Goal: Transaction & Acquisition: Book appointment/travel/reservation

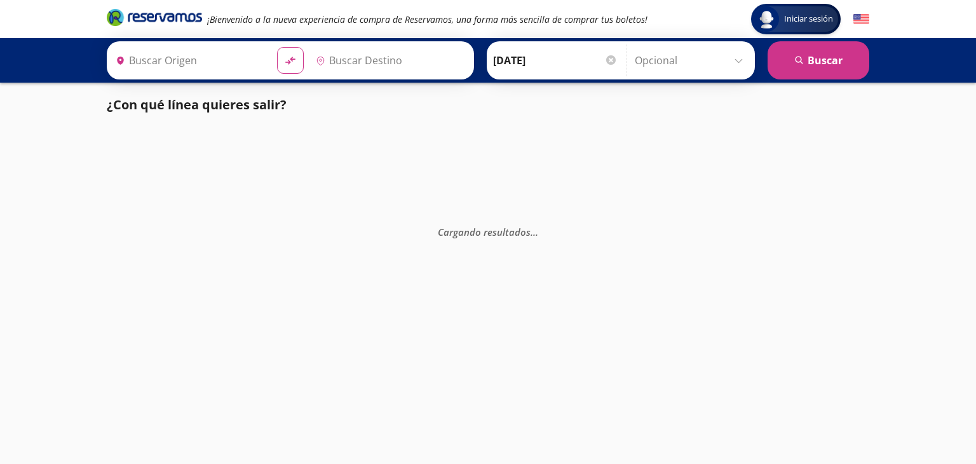
type input "Central Zapopan, [GEOGRAPHIC_DATA]"
type input "[GEOGRAPHIC_DATA], [GEOGRAPHIC_DATA]"
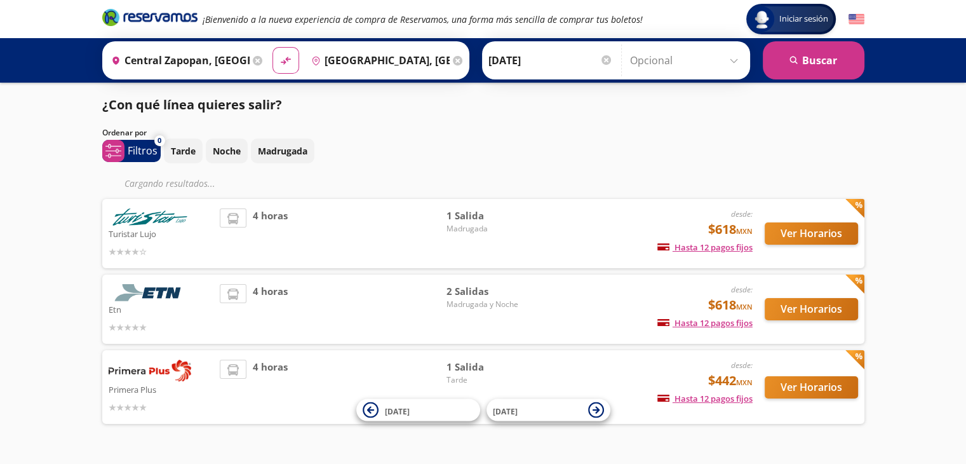
click at [531, 369] on span "1 Salida" at bounding box center [491, 367] width 89 height 15
click at [826, 391] on button "Ver Horarios" at bounding box center [811, 387] width 93 height 22
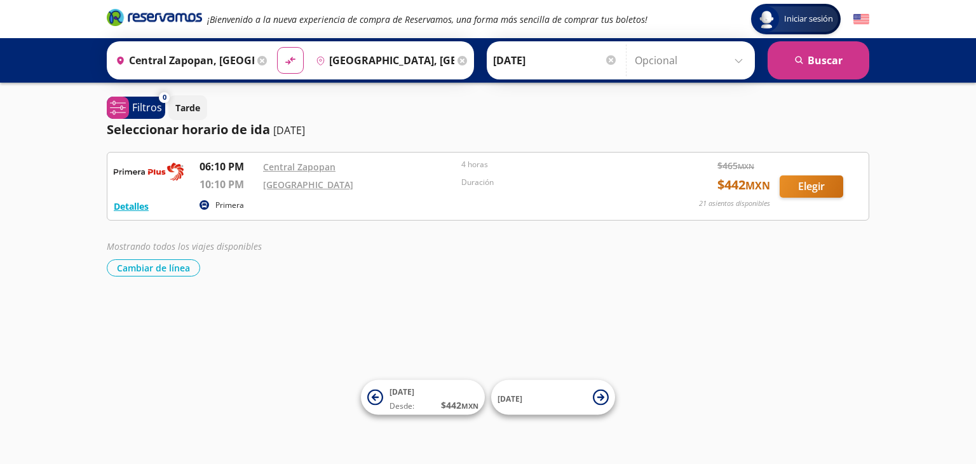
click at [803, 229] on div "Detalles Primera 06:10 PM Central Zapopan 10:10 PM Central [GEOGRAPHIC_DATA] 4 …" at bounding box center [488, 214] width 762 height 125
click at [810, 187] on button "Elegir" at bounding box center [812, 186] width 64 height 22
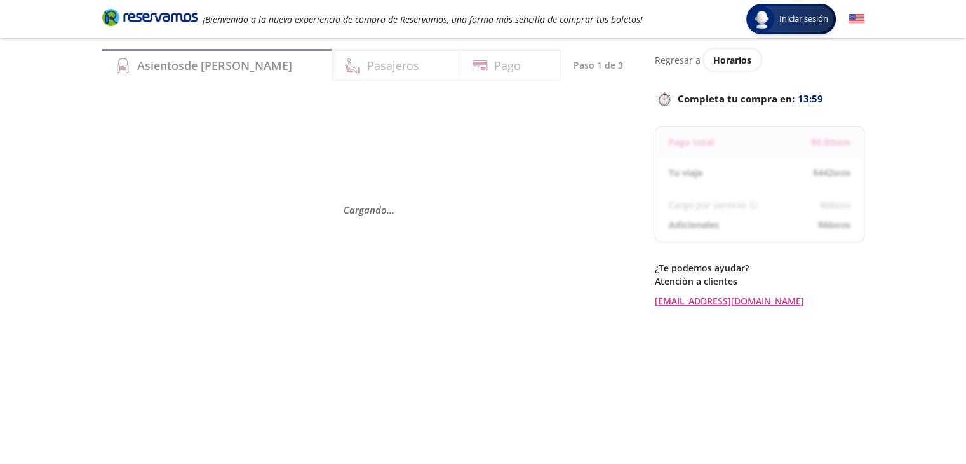
scroll to position [36, 0]
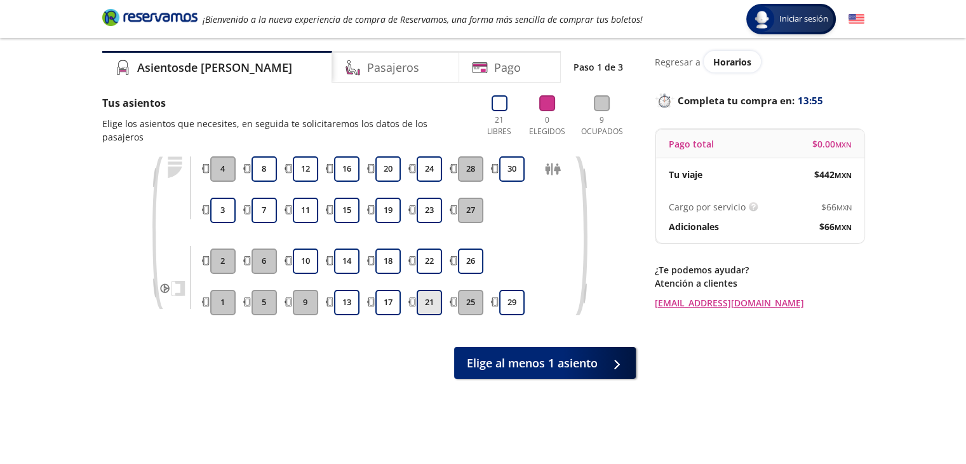
click at [431, 290] on button "21" at bounding box center [429, 302] width 25 height 25
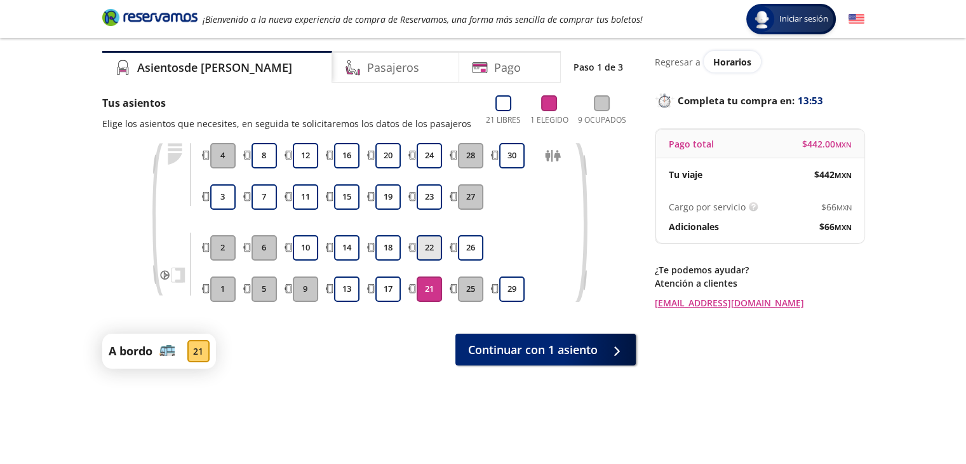
click at [428, 242] on button "22" at bounding box center [429, 247] width 25 height 25
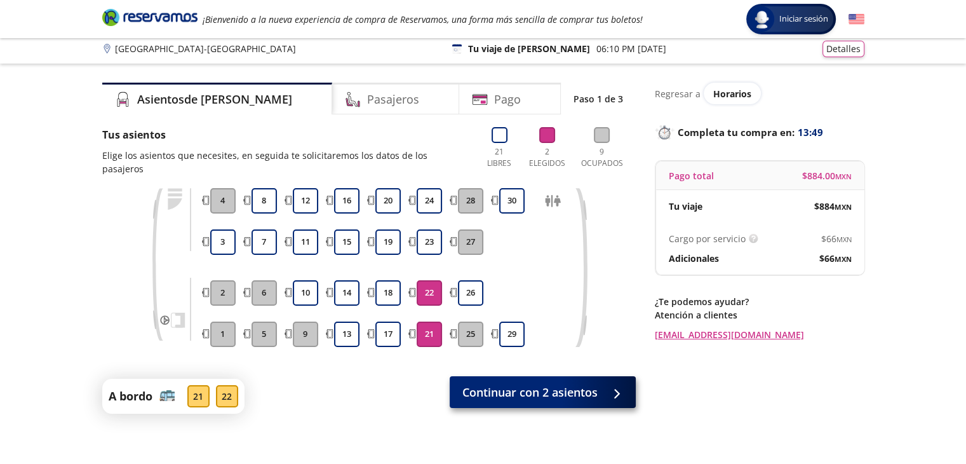
scroll to position [0, 0]
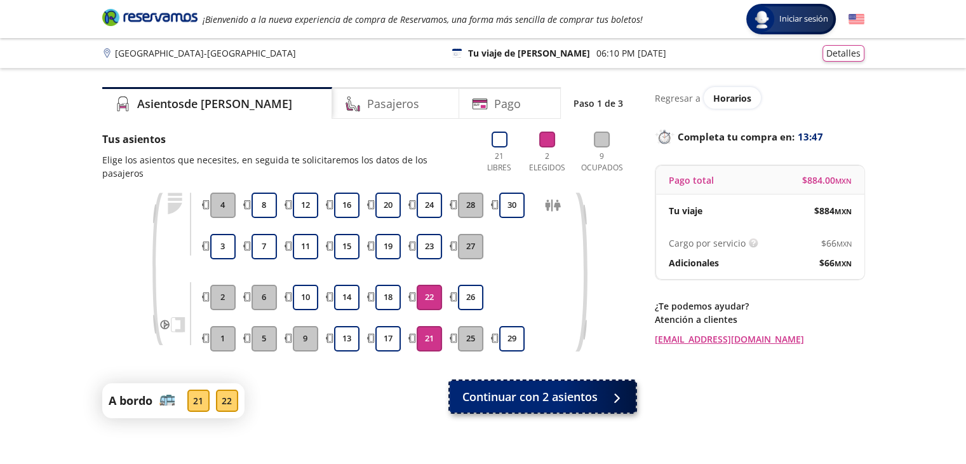
click at [617, 393] on icon at bounding box center [622, 398] width 10 height 10
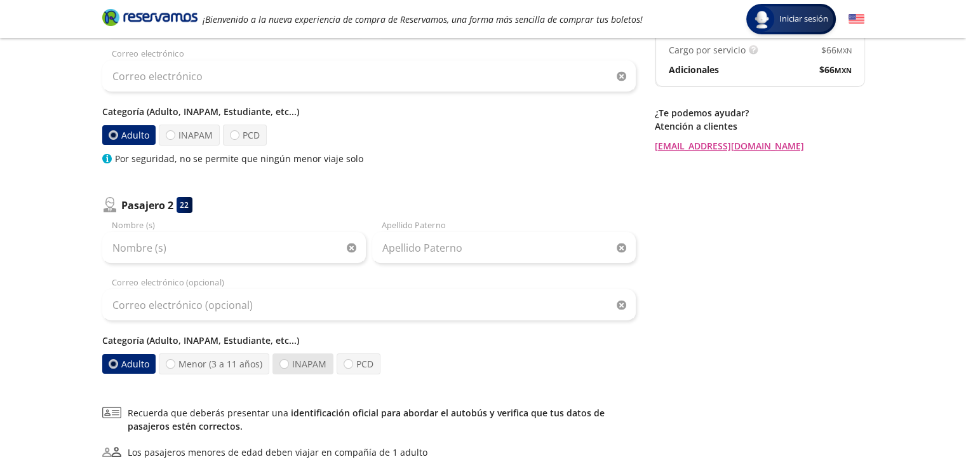
scroll to position [191, 0]
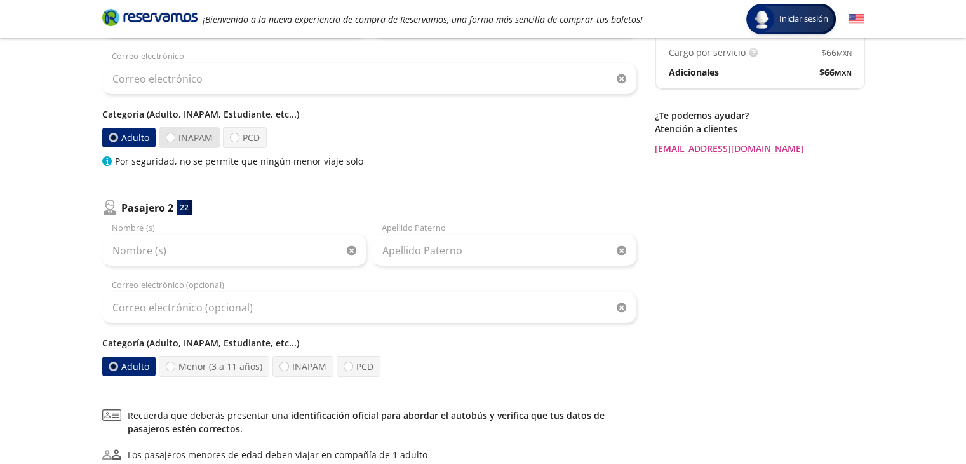
click at [180, 140] on label "INAPAM" at bounding box center [189, 137] width 61 height 21
click at [175, 140] on input "INAPAM" at bounding box center [170, 137] width 8 height 8
radio input "true"
radio input "false"
click at [240, 135] on label "PCD" at bounding box center [245, 137] width 44 height 21
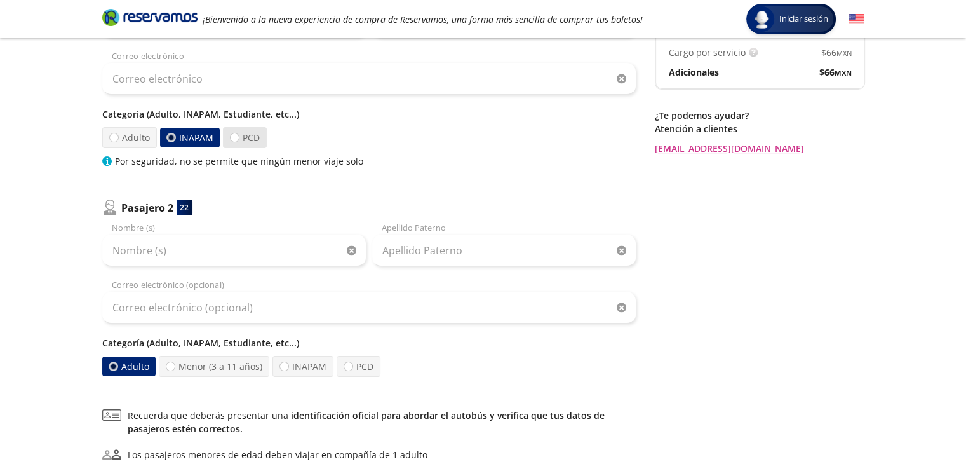
click at [239, 135] on input "PCD" at bounding box center [235, 137] width 8 height 8
radio input "true"
click at [216, 137] on label "INAPAM" at bounding box center [190, 137] width 62 height 21
click at [175, 137] on input "INAPAM" at bounding box center [170, 137] width 8 height 8
radio input "true"
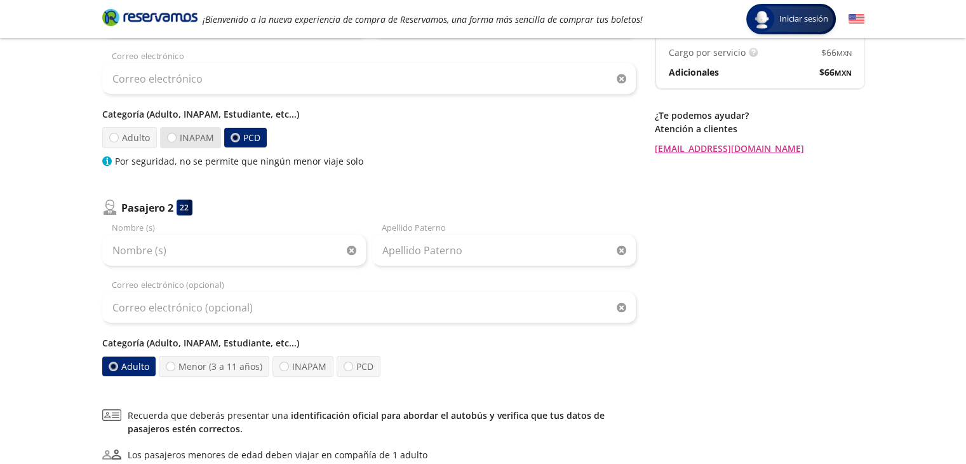
radio input "false"
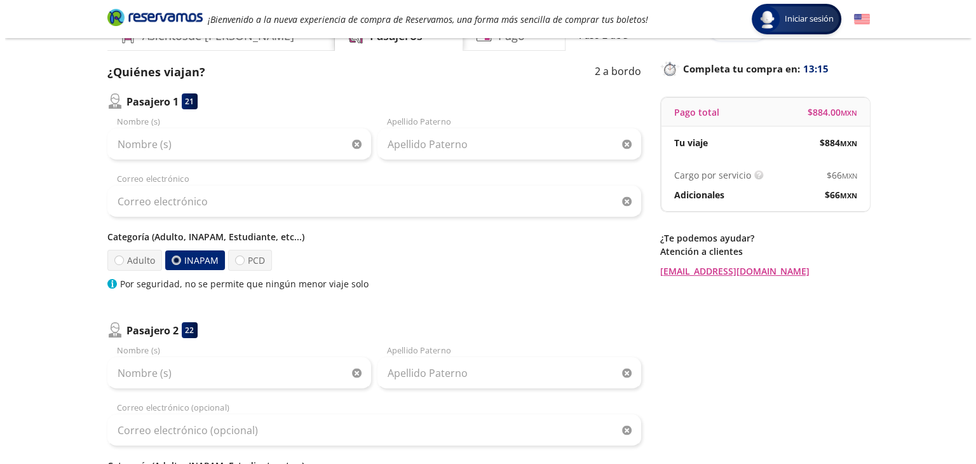
scroll to position [0, 0]
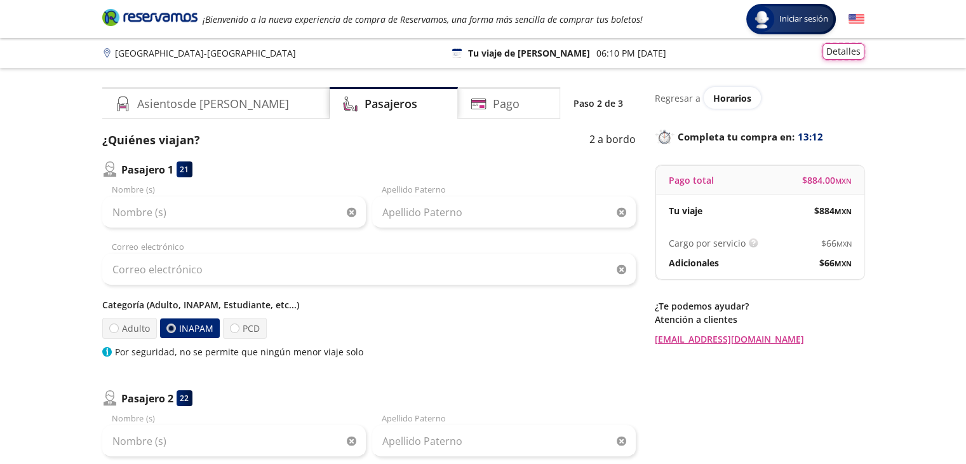
click at [857, 53] on button "Detalles" at bounding box center [844, 51] width 42 height 17
